Goal: Consume media (video, audio): Consume media (video, audio)

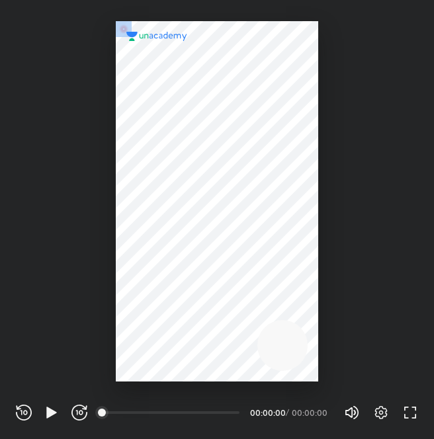
scroll to position [439, 434]
click at [54, 422] on div "REWIND (J) PLAY (K) FORWARD (L) 00:00 00:00:00 / 00:00:00 Volume (M) 100% Setti…" at bounding box center [217, 413] width 402 height 20
click at [48, 412] on icon "button" at bounding box center [51, 412] width 10 height 11
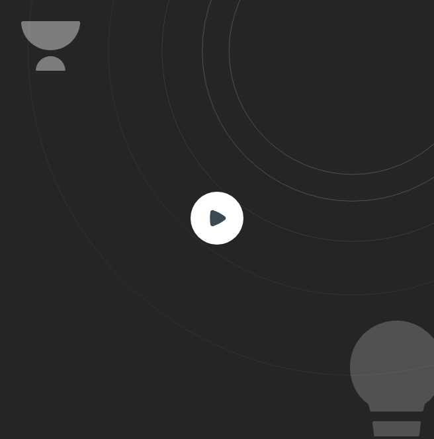
click at [48, 412] on div at bounding box center [217, 219] width 434 height 439
click at [238, 237] on icon at bounding box center [216, 218] width 53 height 53
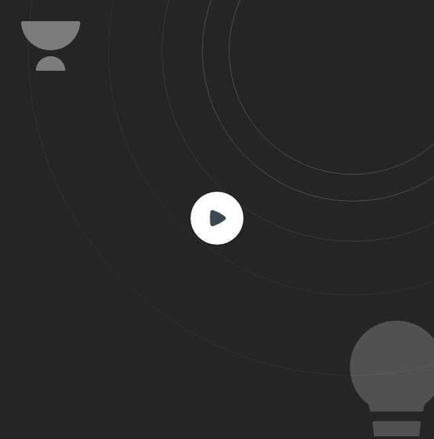
click at [238, 237] on icon at bounding box center [216, 218] width 53 height 53
click at [29, 232] on icon at bounding box center [231, 188] width 406 height 376
click at [209, 217] on rect at bounding box center [216, 218] width 53 height 53
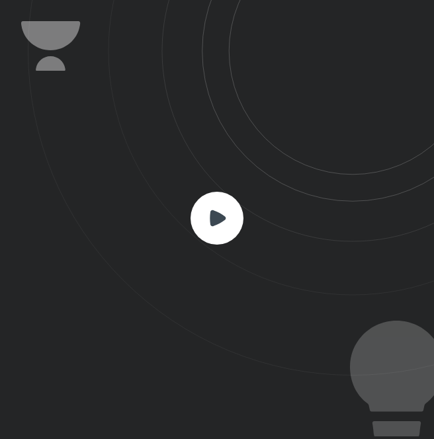
click at [209, 217] on rect at bounding box center [216, 218] width 53 height 53
